Goal: Task Accomplishment & Management: Complete application form

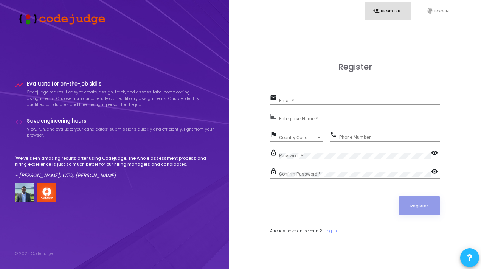
click at [307, 102] on input "Email *" at bounding box center [359, 100] width 161 height 5
type input "[EMAIL_ADDRESS][DOMAIN_NAME]"
click at [307, 122] on div "Enterprise Name *" at bounding box center [359, 118] width 161 height 12
click at [306, 139] on div "Country Code" at bounding box center [297, 137] width 37 height 5
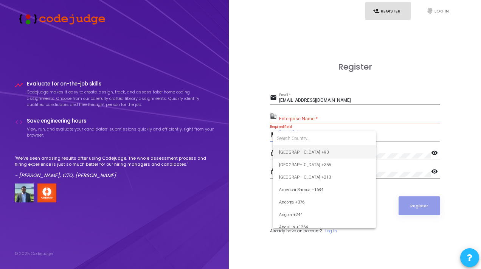
click at [369, 115] on div at bounding box center [240, 134] width 481 height 269
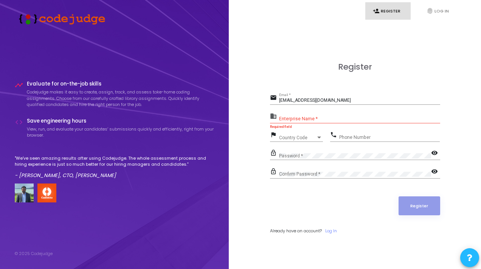
click at [316, 120] on input "Enterprise Name *" at bounding box center [359, 119] width 161 height 5
paste input "Payoneer"
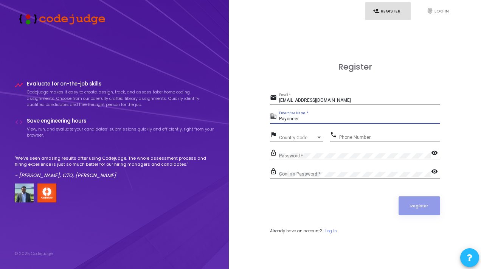
type input "Payoneer"
click at [307, 139] on div "Country Code" at bounding box center [297, 137] width 37 height 5
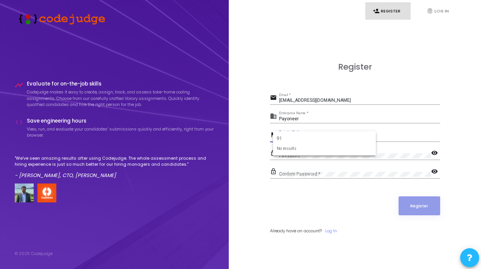
type input "9"
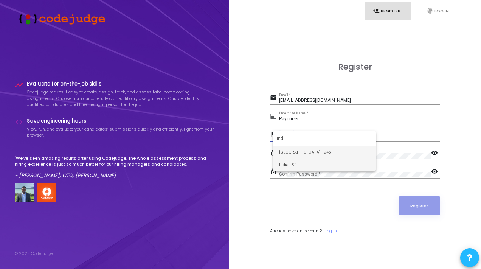
type input "indi"
click at [314, 160] on span "India +91" at bounding box center [324, 165] width 91 height 12
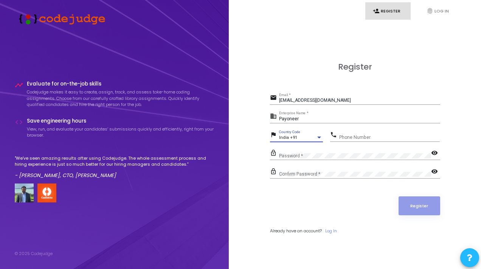
click at [350, 137] on input "Phone Number" at bounding box center [389, 137] width 101 height 5
type input "7300074390"
click at [320, 169] on div "Confirm Password *" at bounding box center [355, 173] width 152 height 12
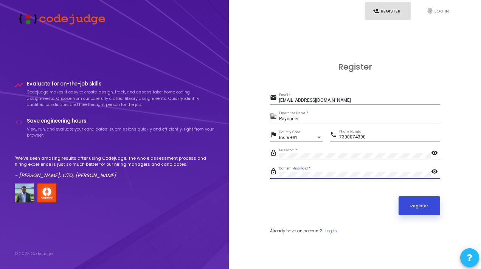
click at [414, 207] on button "Register" at bounding box center [420, 205] width 42 height 19
click at [430, 206] on button "Register" at bounding box center [420, 205] width 42 height 19
click at [419, 200] on button "Register" at bounding box center [420, 205] width 42 height 19
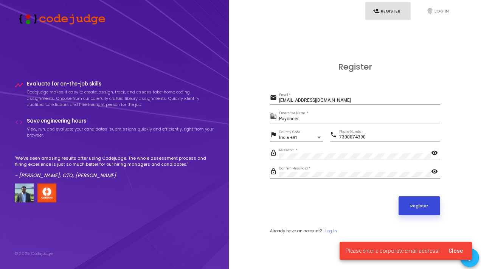
click at [419, 200] on button "Register" at bounding box center [420, 205] width 42 height 19
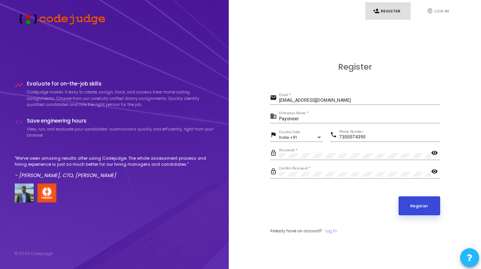
click at [409, 202] on button "Register" at bounding box center [420, 205] width 42 height 19
